Goal: Task Accomplishment & Management: Use online tool/utility

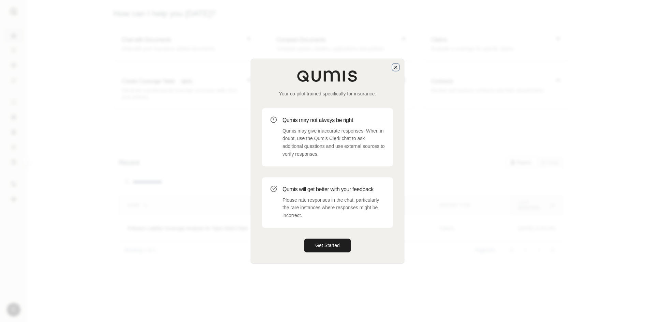
click at [395, 65] on icon "button" at bounding box center [395, 66] width 5 height 5
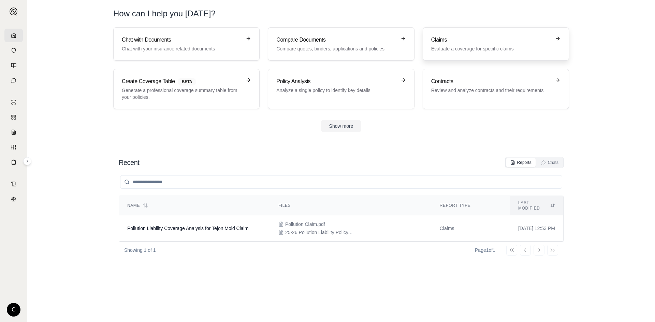
click at [474, 49] on p "Evaluate a coverage for specific claims" at bounding box center [491, 48] width 120 height 7
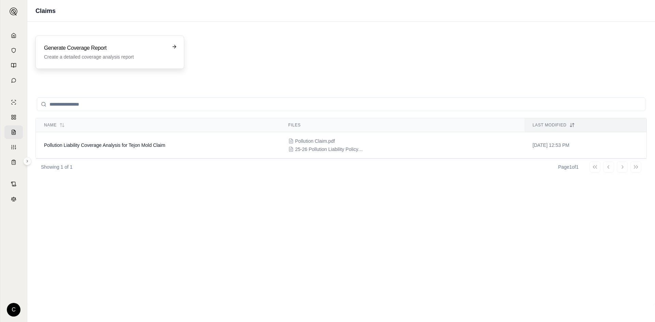
click at [146, 57] on p "Create a detailed coverage analysis report" at bounding box center [105, 57] width 122 height 7
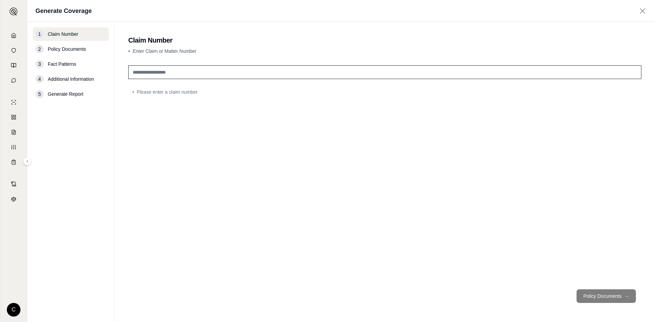
click at [190, 73] on input "text" at bounding box center [384, 72] width 513 height 14
type input "*"
type input "**********"
click at [591, 298] on button "Policy Documents →" at bounding box center [605, 297] width 59 height 14
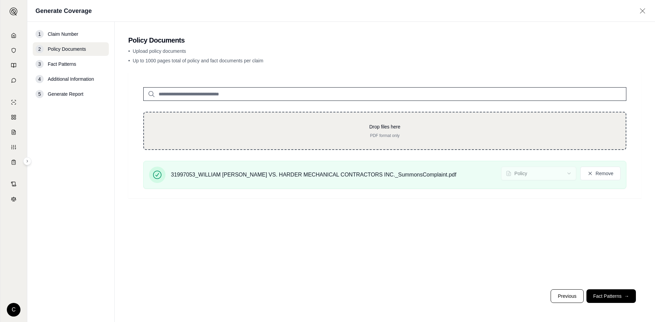
click at [189, 116] on div "Drop files here PDF format only" at bounding box center [384, 131] width 483 height 38
click at [318, 126] on p "Drop files here" at bounding box center [385, 126] width 460 height 7
click at [233, 144] on div "Drop files here PDF format only" at bounding box center [384, 131] width 483 height 38
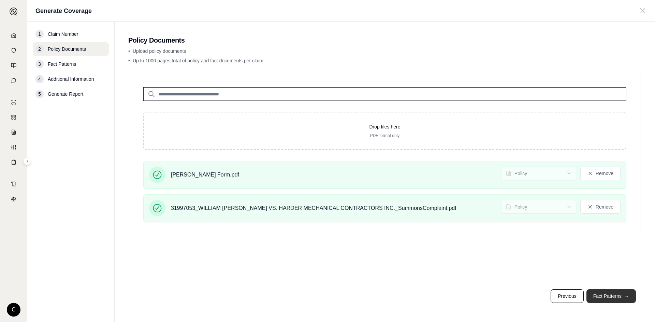
click at [604, 294] on button "Fact Patterns →" at bounding box center [610, 297] width 49 height 14
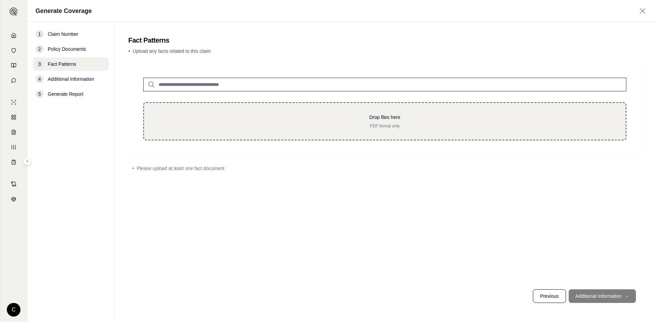
click at [370, 124] on p "PDF format only" at bounding box center [385, 125] width 460 height 5
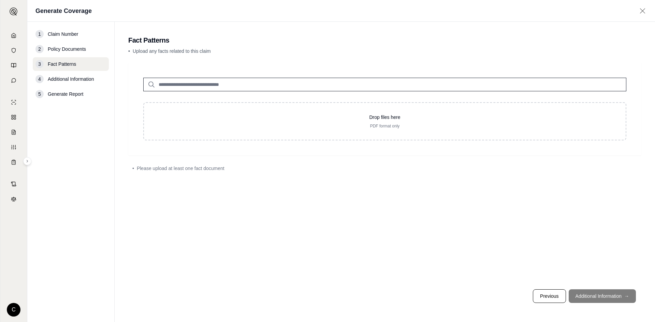
click at [600, 294] on footer "Previous Additional Information →" at bounding box center [384, 296] width 513 height 25
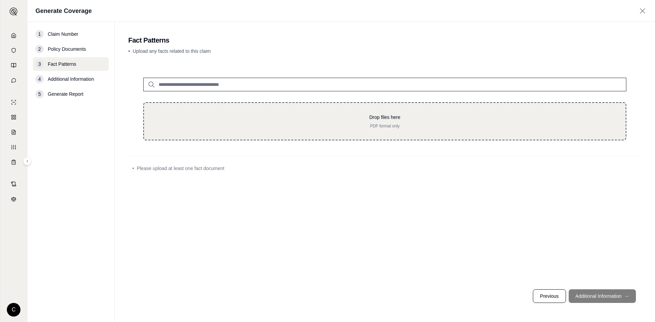
click at [246, 128] on p "PDF format only" at bounding box center [385, 125] width 460 height 5
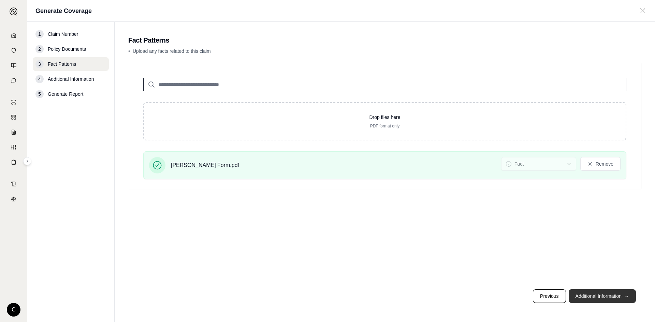
click at [604, 296] on button "Additional Information →" at bounding box center [602, 297] width 67 height 14
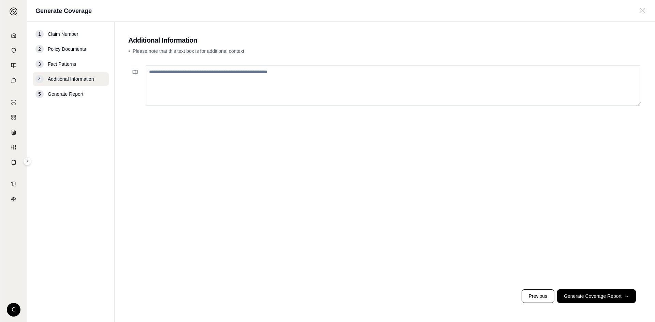
click at [202, 85] on textarea at bounding box center [393, 85] width 497 height 40
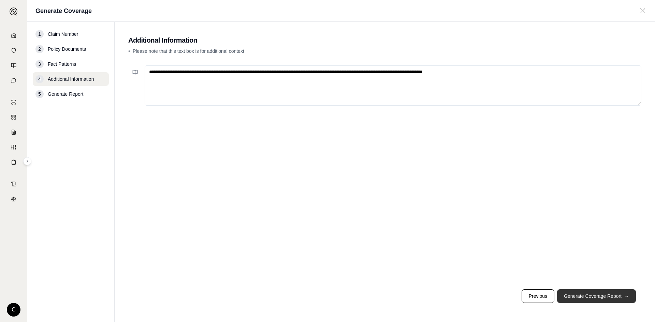
type textarea "**********"
click at [585, 294] on button "Generate Coverage Report →" at bounding box center [596, 297] width 79 height 14
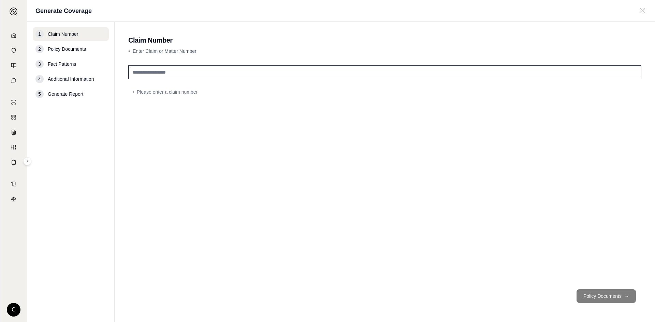
click at [150, 73] on input "text" at bounding box center [384, 72] width 513 height 14
type input "**********"
click at [589, 299] on button "Policy Documents →" at bounding box center [605, 297] width 59 height 14
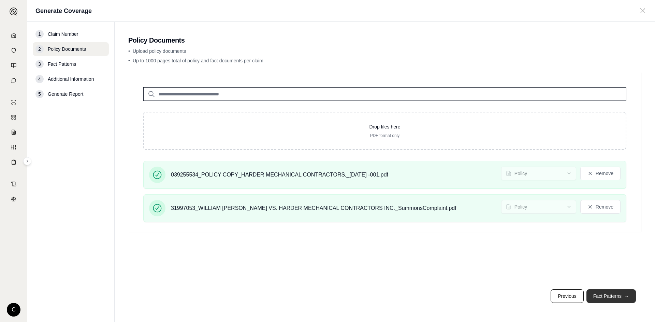
click at [603, 298] on button "Fact Patterns →" at bounding box center [610, 297] width 49 height 14
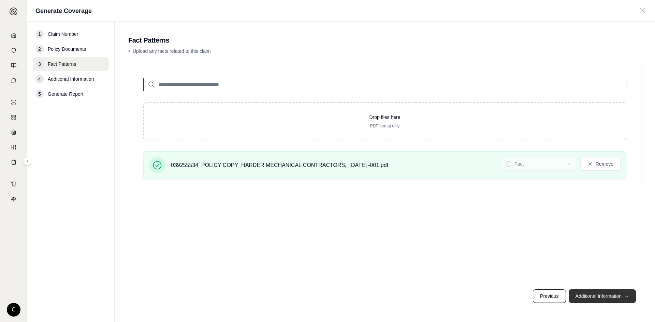
click at [590, 297] on button "Additional Information →" at bounding box center [602, 297] width 67 height 14
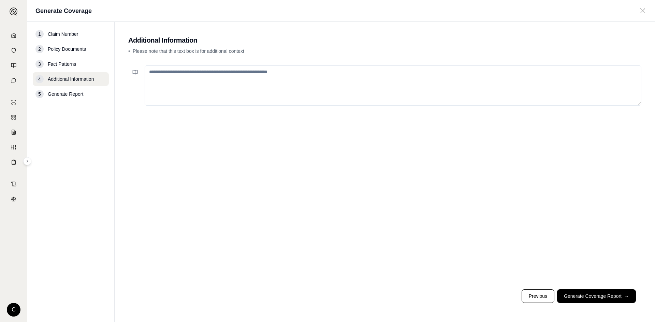
click at [186, 85] on textarea at bounding box center [393, 85] width 497 height 40
type textarea "*"
click at [258, 76] on textarea "**********" at bounding box center [393, 85] width 497 height 40
click at [246, 81] on textarea "**********" at bounding box center [393, 85] width 497 height 40
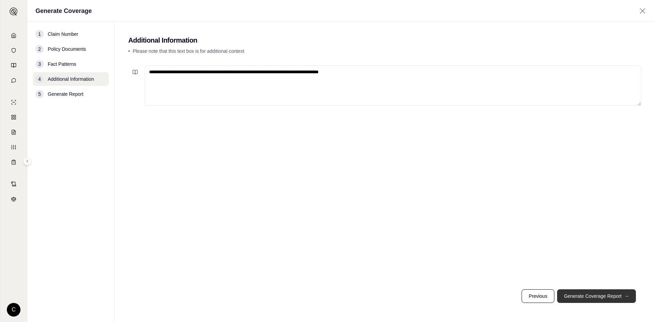
type textarea "**********"
click at [574, 296] on button "Generate Coverage Report →" at bounding box center [596, 297] width 79 height 14
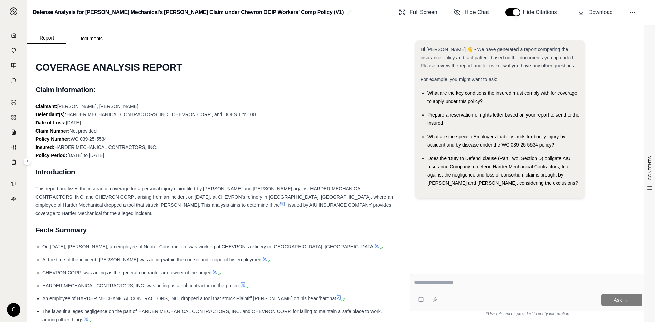
drag, startPoint x: 157, startPoint y: 214, endPoint x: 126, endPoint y: 225, distance: 32.4
click at [126, 225] on h2 "Facts Summary" at bounding box center [215, 230] width 360 height 14
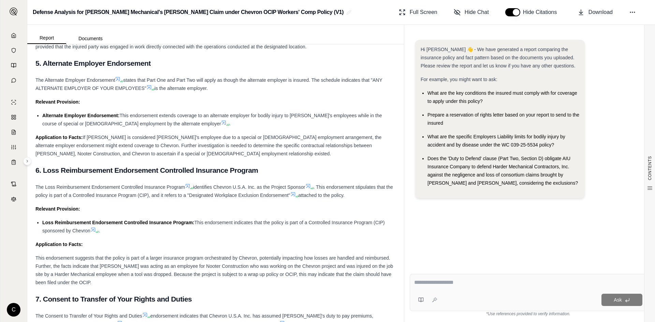
scroll to position [1228, 0]
